Goal: Task Accomplishment & Management: Use online tool/utility

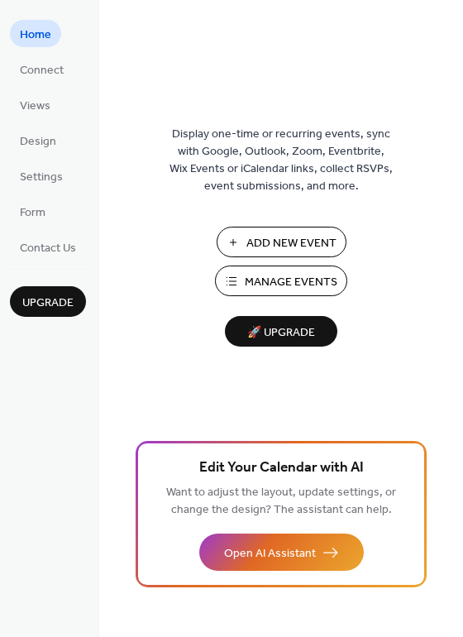
click at [271, 247] on span "Add New Event" at bounding box center [292, 243] width 90 height 17
click at [286, 238] on span "Add New Event" at bounding box center [292, 243] width 90 height 17
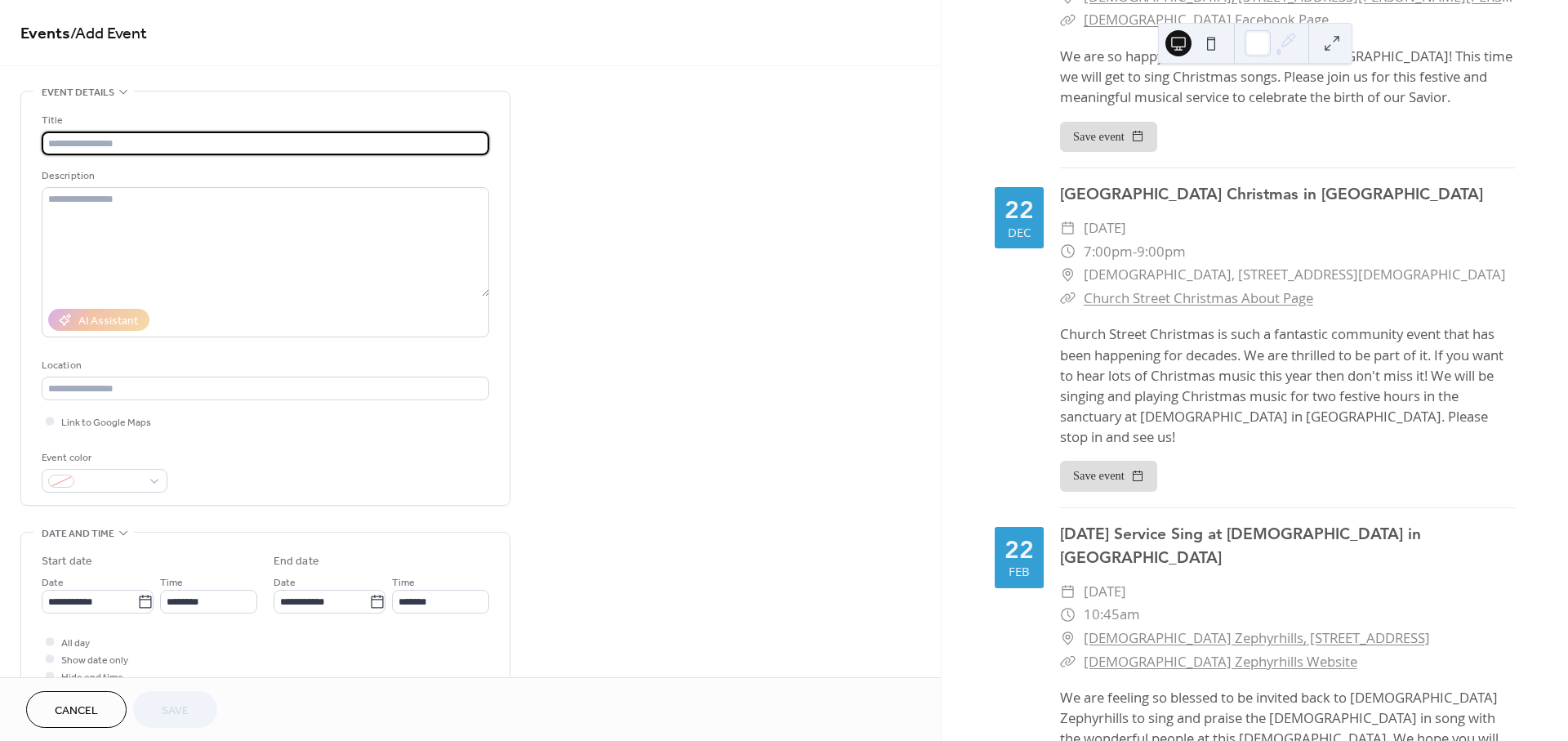
scroll to position [2507, 0]
